Goal: Transaction & Acquisition: Purchase product/service

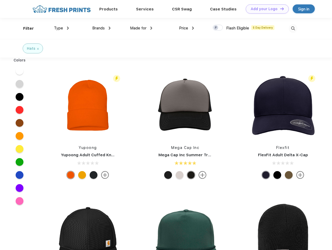
click at [265, 9] on link "Add your Logo Design Tool" at bounding box center [267, 8] width 43 height 9
click at [0, 0] on div "Design Tool" at bounding box center [0, 0] width 0 height 0
click at [279, 9] on link "Add your Logo Design Tool" at bounding box center [267, 8] width 43 height 9
click at [25, 28] on div "Filter" at bounding box center [28, 29] width 11 height 6
click at [61, 28] on span "Type" at bounding box center [58, 28] width 9 height 5
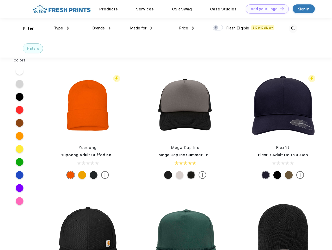
click at [101, 28] on span "Brands" at bounding box center [98, 28] width 12 height 5
click at [141, 28] on span "Made for" at bounding box center [138, 28] width 16 height 5
click at [186, 28] on span "Price" at bounding box center [183, 28] width 9 height 5
click at [218, 28] on div at bounding box center [217, 28] width 10 height 6
click at [216, 28] on input "checkbox" at bounding box center [213, 25] width 3 height 3
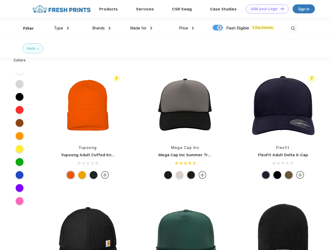
click at [293, 28] on img at bounding box center [292, 28] width 9 height 9
